Goal: Task Accomplishment & Management: Manage account settings

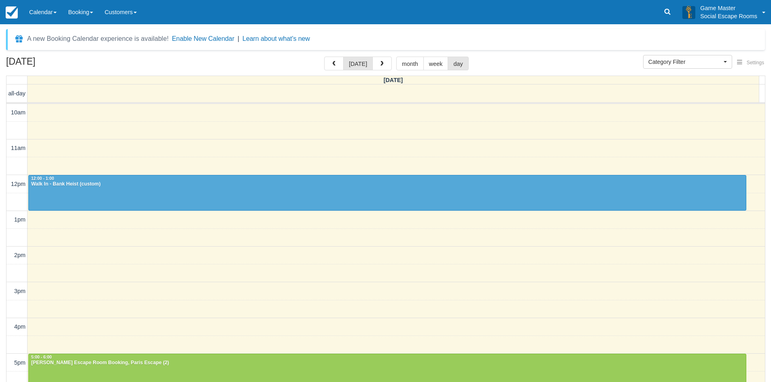
select select
click at [54, 17] on link "Calendar" at bounding box center [42, 12] width 39 height 24
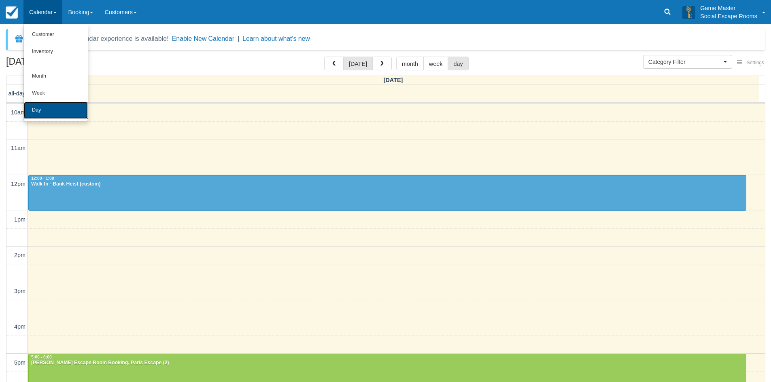
click at [50, 112] on link "Day" at bounding box center [56, 110] width 64 height 17
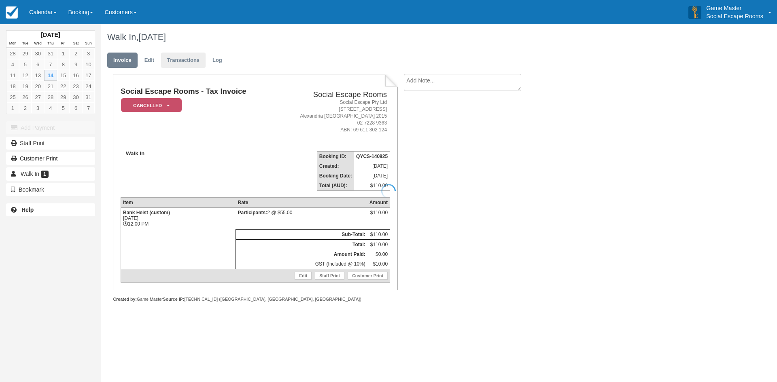
click at [153, 60] on div at bounding box center [388, 191] width 777 height 382
click at [150, 59] on link "Edit" at bounding box center [149, 61] width 22 height 16
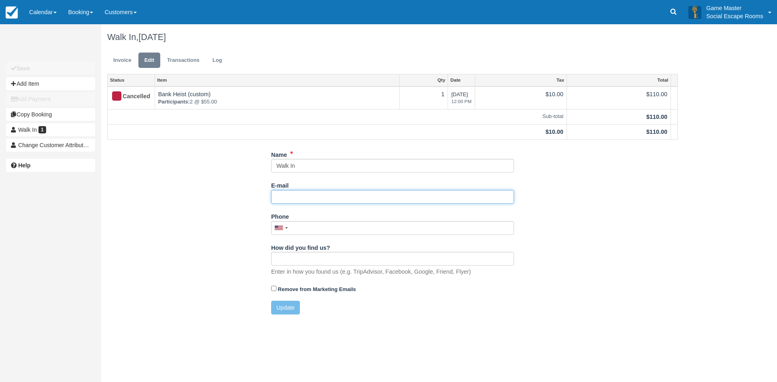
click at [294, 196] on input "E-mail" at bounding box center [392, 197] width 243 height 14
click at [300, 226] on input "Phone" at bounding box center [392, 228] width 243 height 14
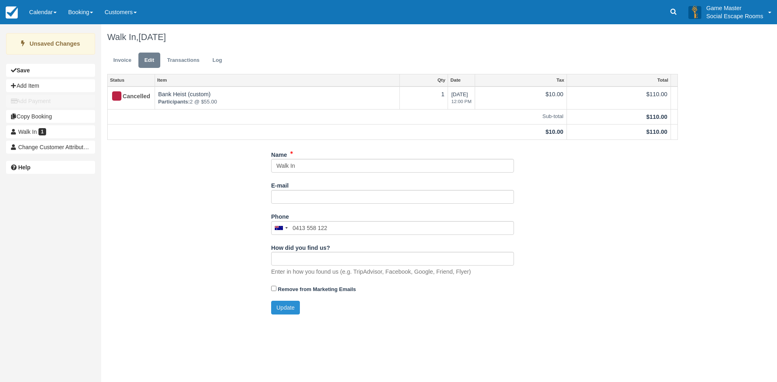
click at [290, 312] on button "Update" at bounding box center [285, 308] width 29 height 14
type input "+61413558122"
click at [123, 61] on link "Invoice" at bounding box center [122, 61] width 30 height 16
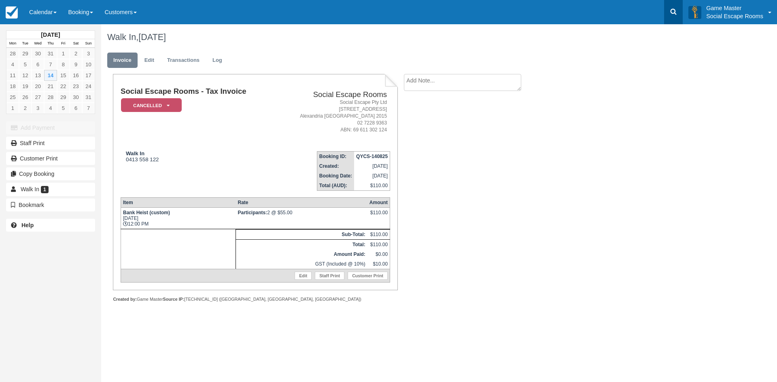
click at [671, 15] on icon at bounding box center [673, 12] width 8 height 8
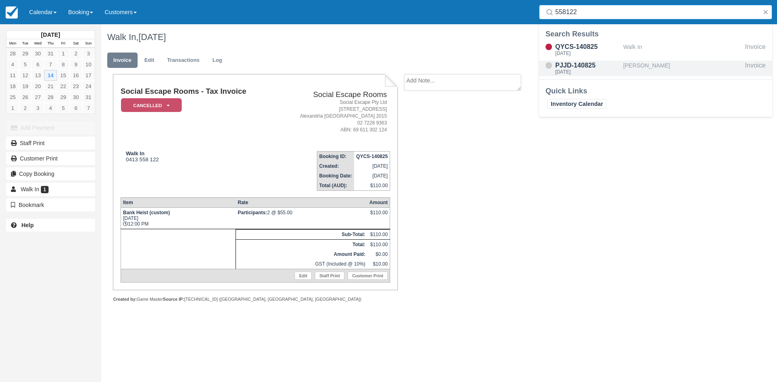
type input "558122"
click at [144, 59] on link "Edit" at bounding box center [149, 61] width 22 height 16
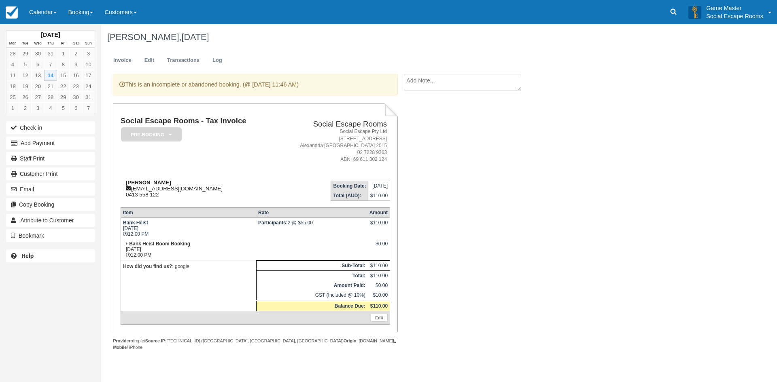
click at [134, 182] on strong "Shujit sapkota" at bounding box center [148, 183] width 45 height 6
drag, startPoint x: 134, startPoint y: 182, endPoint x: 151, endPoint y: 182, distance: 16.2
click at [151, 182] on strong "Shujit sapkota" at bounding box center [148, 183] width 45 height 6
copy strong "Shujit sapkota"
click at [142, 189] on div "Shujit sapkota sshujit06@yahoo.com 0413 558 122" at bounding box center [198, 189] width 155 height 18
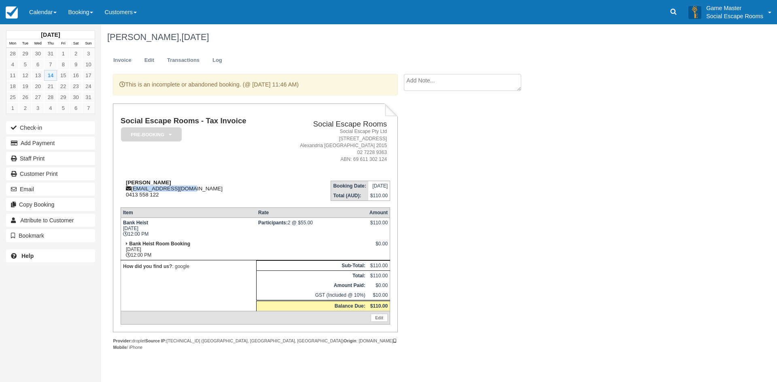
drag, startPoint x: 142, startPoint y: 189, endPoint x: 180, endPoint y: 187, distance: 38.1
click at [180, 187] on div "Shujit sapkota sshujit06@yahoo.com 0413 558 122" at bounding box center [198, 189] width 155 height 18
copy div "sshujit06@yahoo.com"
click at [130, 180] on strong "Shujit sapkota" at bounding box center [148, 183] width 45 height 6
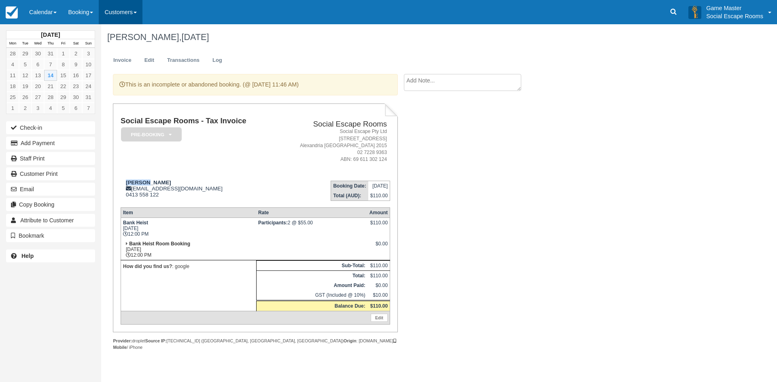
copy strong "Shujit"
click at [156, 183] on strong "[PERSON_NAME]" at bounding box center [148, 183] width 45 height 6
copy strong "sapkota"
click at [131, 195] on div "Shujit sapkota sshujit06@yahoo.com 0413 558 122" at bounding box center [198, 189] width 155 height 18
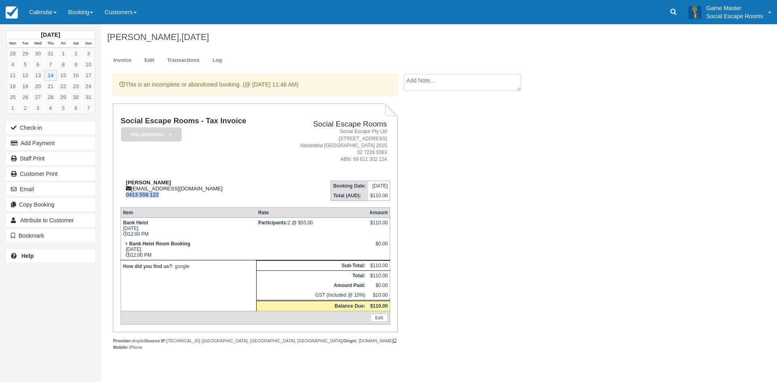
drag, startPoint x: 131, startPoint y: 195, endPoint x: 154, endPoint y: 197, distance: 22.7
click at [154, 197] on div "Shujit sapkota sshujit06@yahoo.com 0413 558 122" at bounding box center [198, 189] width 155 height 18
copy div "0413 558 122"
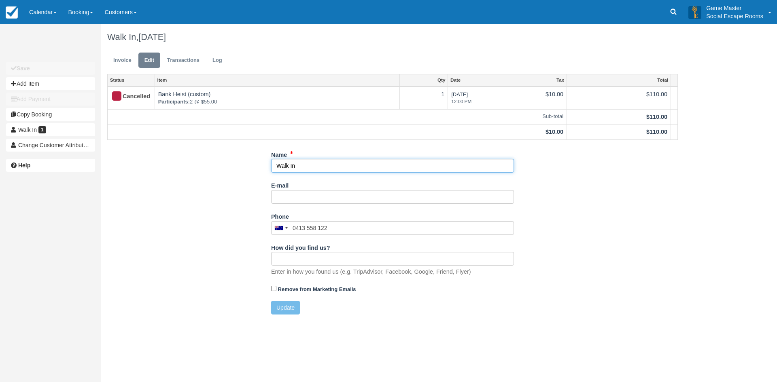
click at [283, 166] on input "Walk In" at bounding box center [392, 166] width 243 height 14
paste input "[PERSON_NAME]"
type input "[PERSON_NAME]"
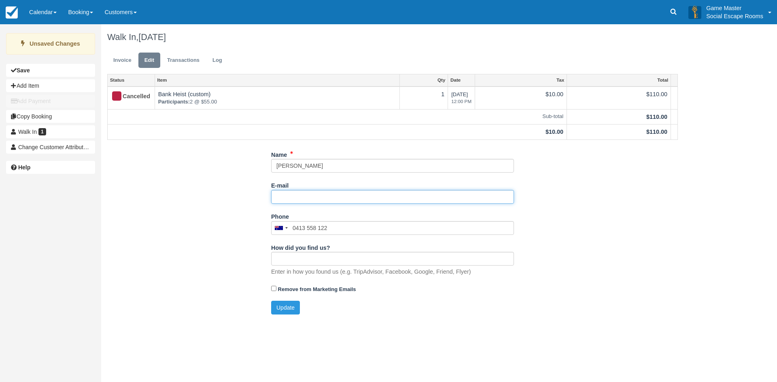
click at [289, 197] on input "E-mail" at bounding box center [392, 197] width 243 height 14
paste input "[EMAIL_ADDRESS][DOMAIN_NAME]"
type input "[EMAIL_ADDRESS][DOMAIN_NAME]"
click at [289, 308] on button "Update" at bounding box center [285, 308] width 29 height 14
type input "[PHONE_NUMBER]"
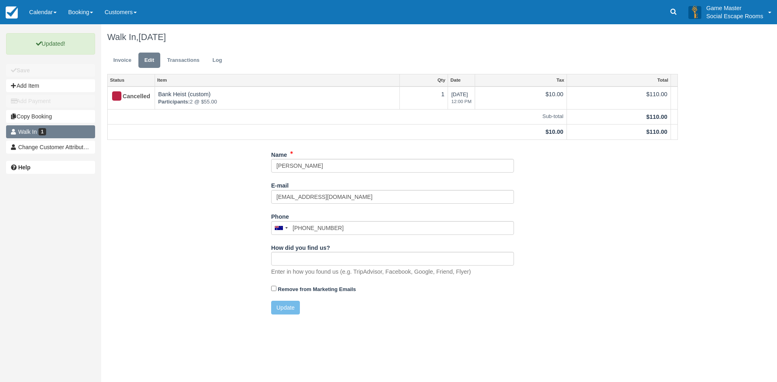
click at [64, 129] on link "Walk In 1" at bounding box center [50, 131] width 89 height 13
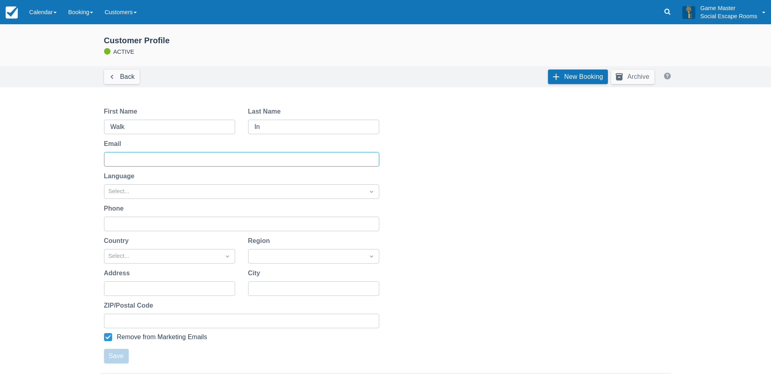
click at [133, 159] on input "Email" at bounding box center [240, 159] width 261 height 15
paste input "sshujit06@yahoo.com"
type input "sshujit06@yahoo.com"
click at [126, 125] on input "Walk" at bounding box center [168, 127] width 117 height 15
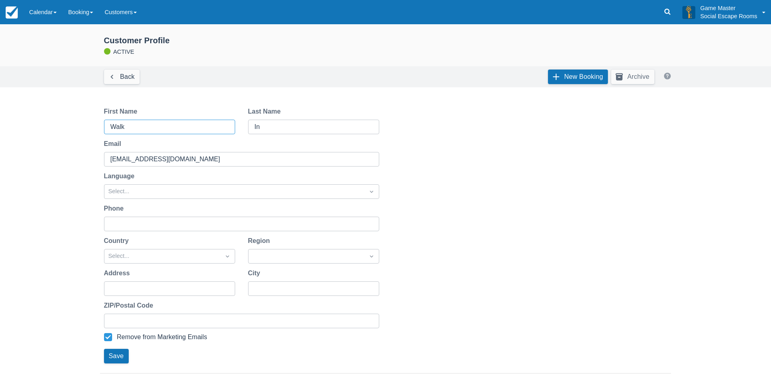
paste input "Shujit"
type input "Shujit"
click at [255, 124] on input "In" at bounding box center [312, 127] width 117 height 15
paste input "sapkota"
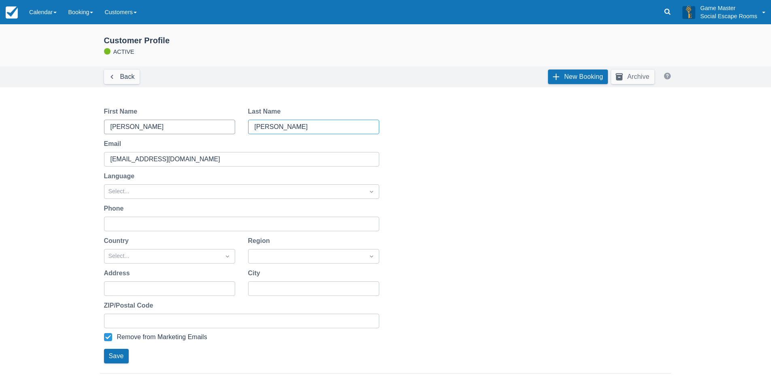
type input "sapkota"
click at [159, 124] on input "Shujit" at bounding box center [168, 127] width 117 height 15
type input "Shujit"
click at [147, 212] on div "Phone" at bounding box center [241, 209] width 275 height 10
click at [142, 223] on input "Phone" at bounding box center [240, 224] width 261 height 15
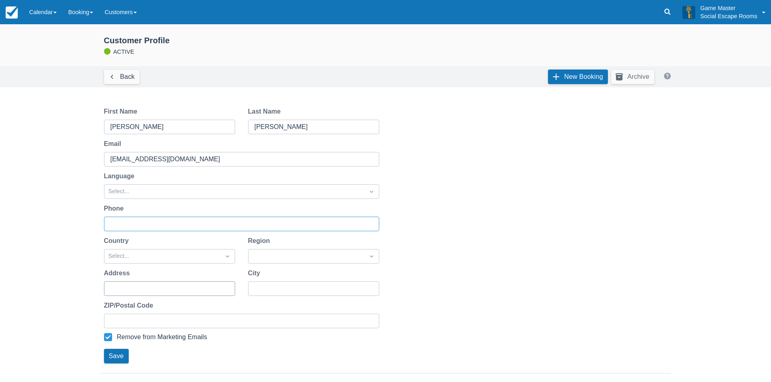
paste input "0413 558 122"
type input "0413 558 122"
click at [119, 354] on button "Save" at bounding box center [116, 356] width 25 height 15
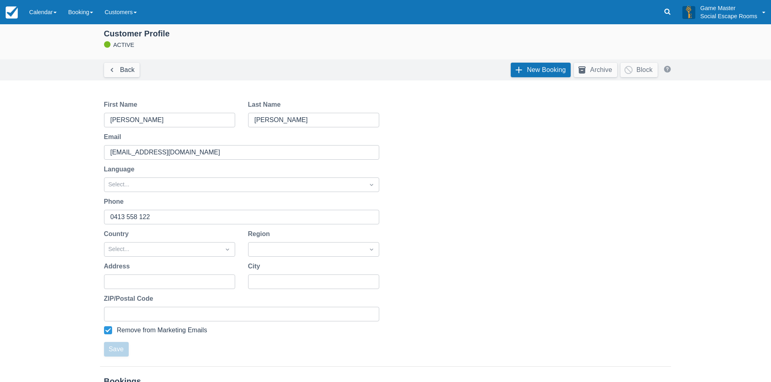
scroll to position [99, 0]
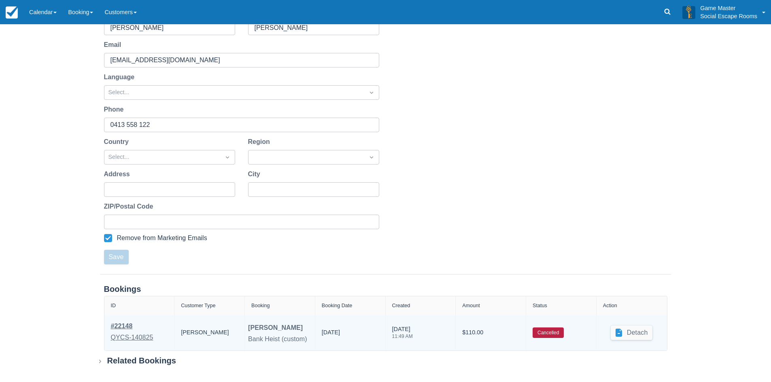
click at [125, 335] on div "QYCS-140825" at bounding box center [132, 338] width 42 height 10
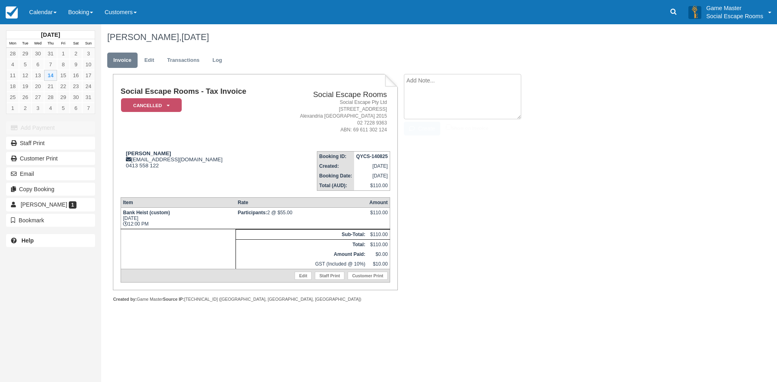
click at [423, 79] on textarea at bounding box center [462, 96] width 117 height 45
type textarea "No show"
click at [427, 134] on button "Create" at bounding box center [422, 129] width 36 height 14
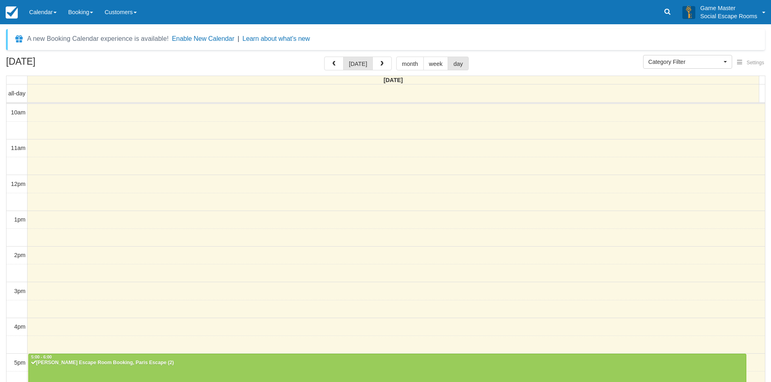
select select
